Goal: Navigation & Orientation: Find specific page/section

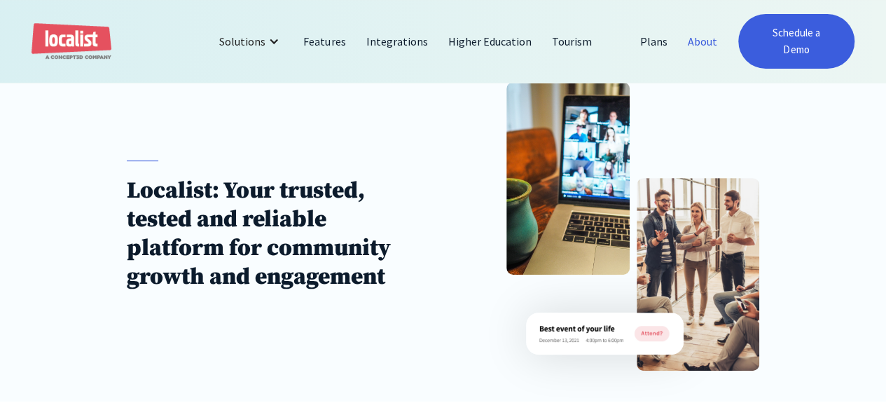
scroll to position [165, 0]
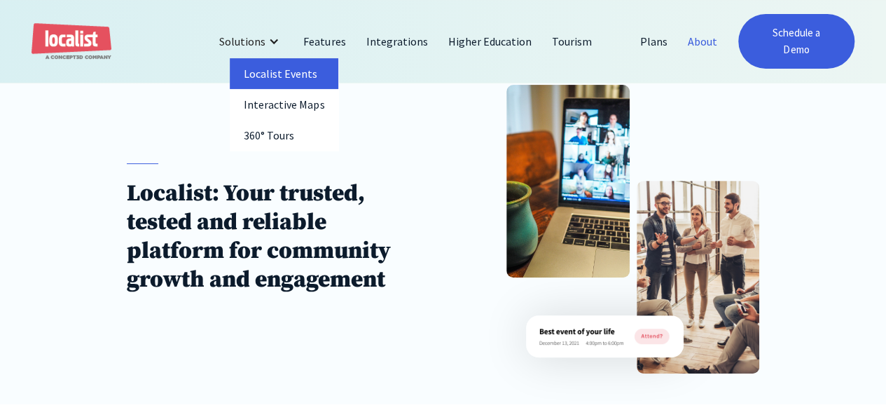
click at [295, 58] on link "Localist Events" at bounding box center [284, 73] width 109 height 31
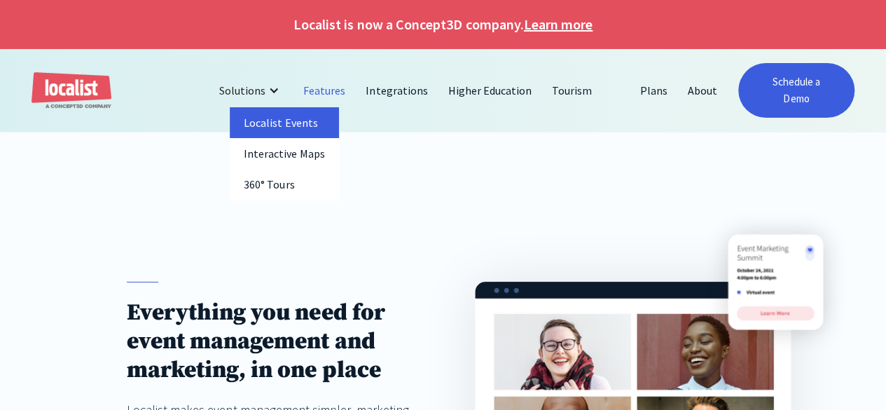
click at [305, 121] on link "Localist Events" at bounding box center [284, 122] width 109 height 31
